Goal: Navigation & Orientation: Find specific page/section

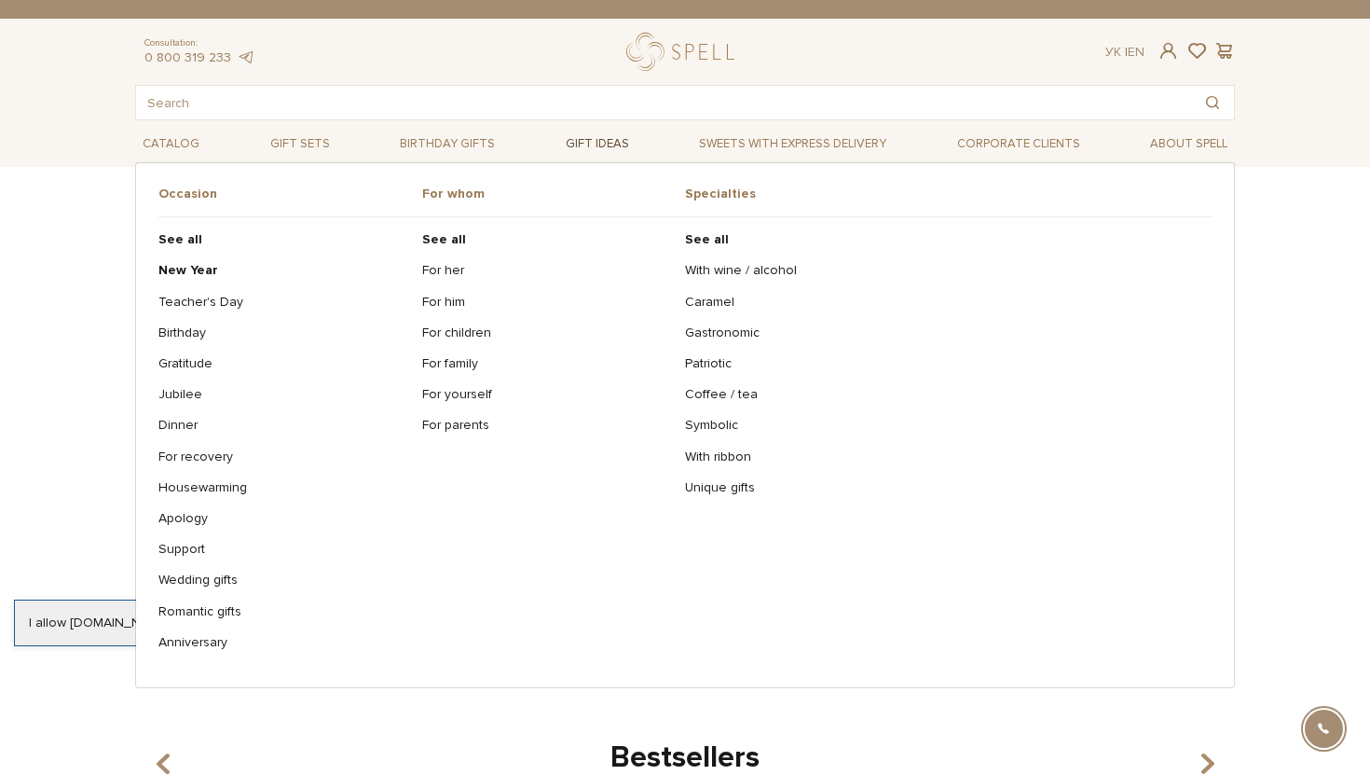
click at [603, 137] on link "Gift ideas" at bounding box center [597, 144] width 78 height 29
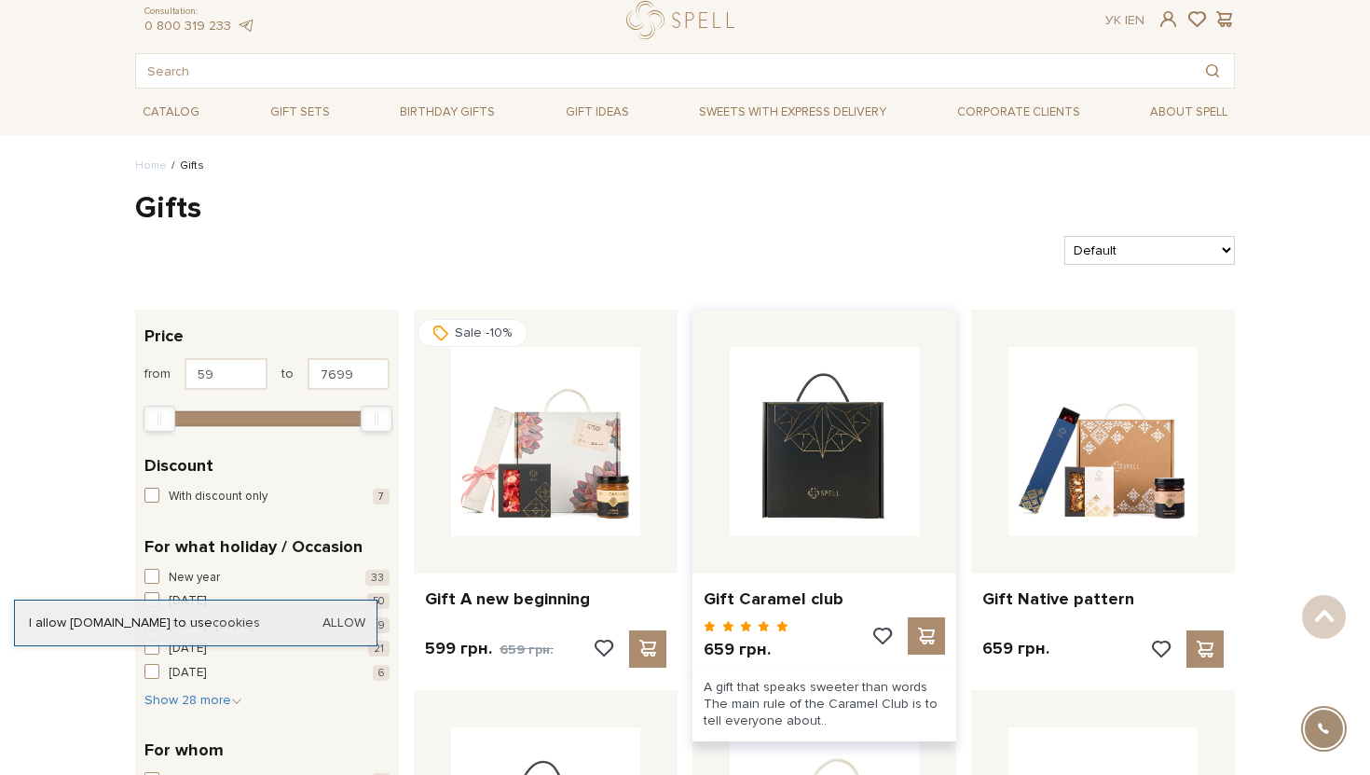
scroll to position [30, 0]
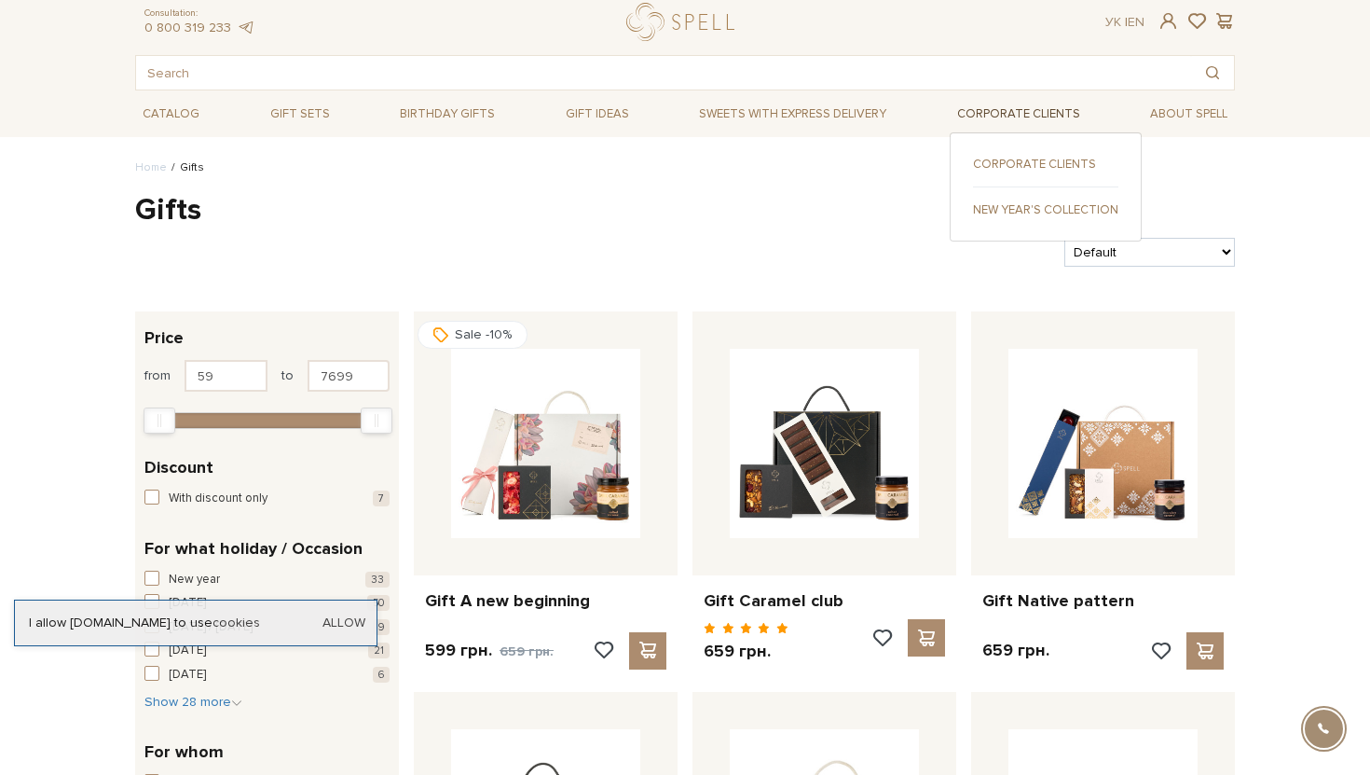
click at [1030, 125] on link "Corporate clients" at bounding box center [1019, 114] width 138 height 29
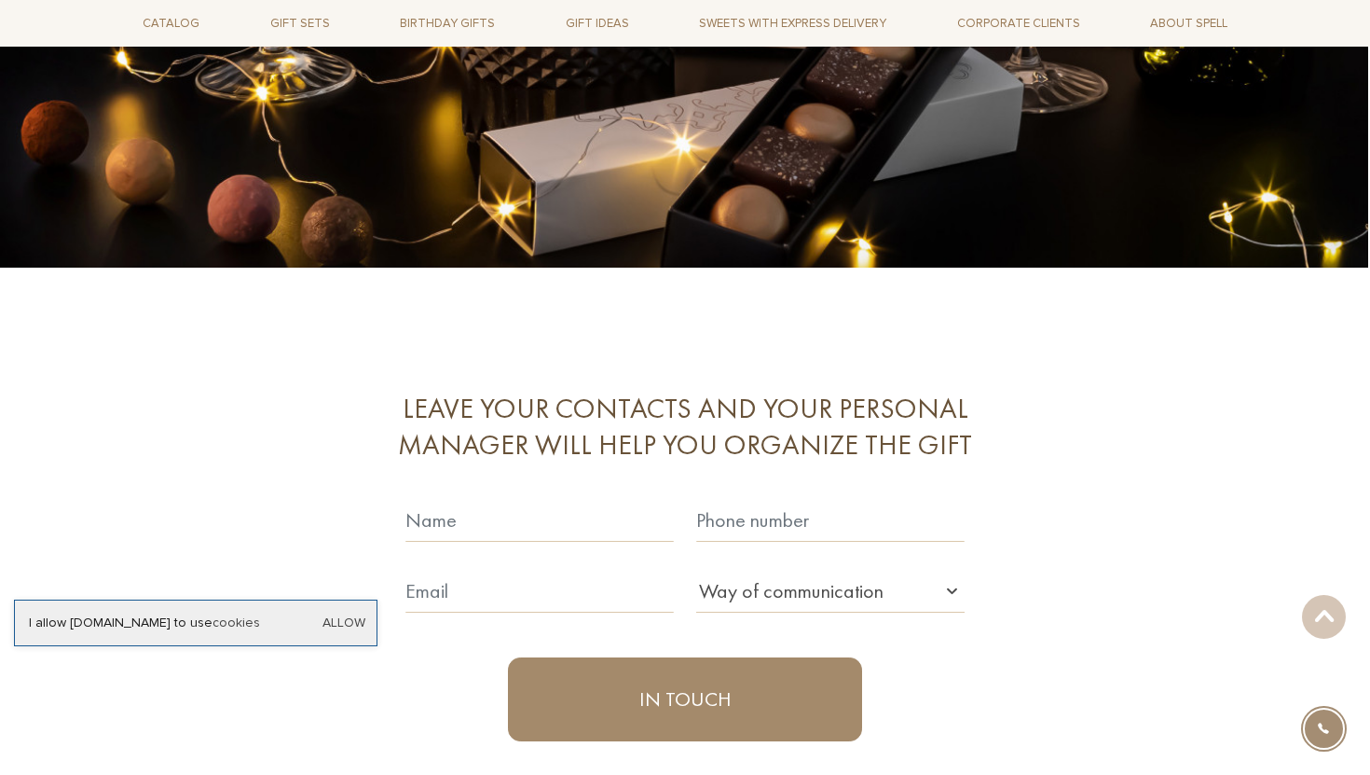
scroll to position [5246, 0]
